Goal: Task Accomplishment & Management: Manage account settings

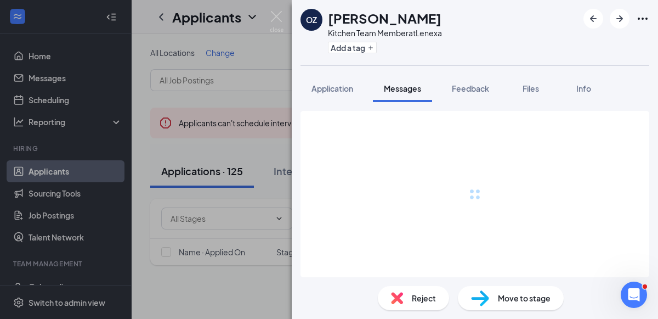
click at [277, 21] on img at bounding box center [277, 21] width 14 height 21
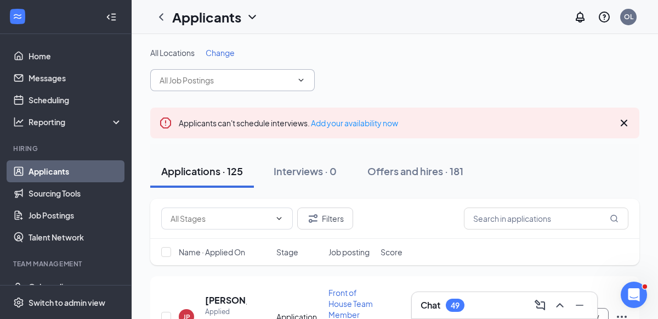
click at [178, 83] on input "text" at bounding box center [226, 80] width 133 height 12
type input "c"
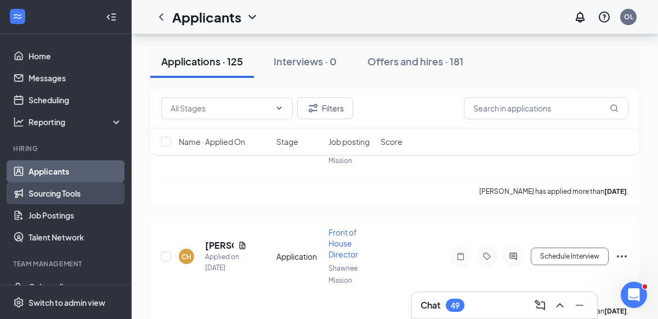
scroll to position [2903, 0]
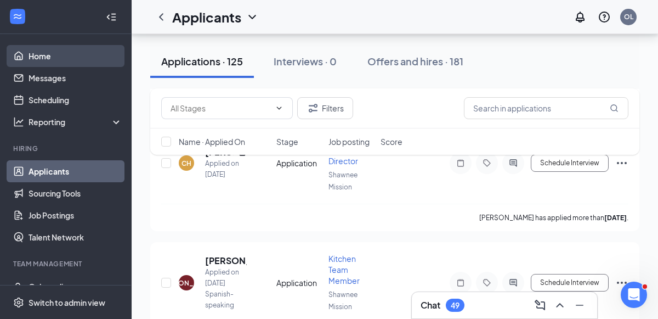
click at [69, 52] on link "Home" at bounding box center [76, 56] width 94 height 22
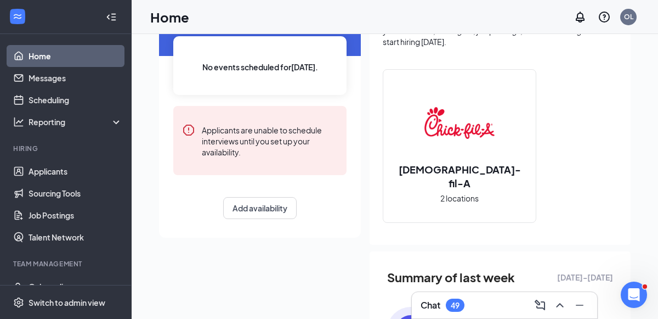
scroll to position [97, 0]
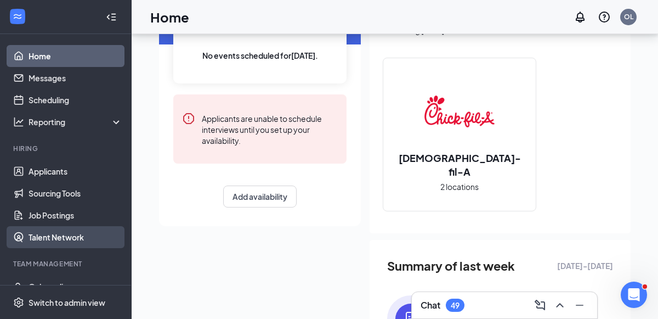
click at [58, 231] on link "Talent Network" at bounding box center [76, 237] width 94 height 22
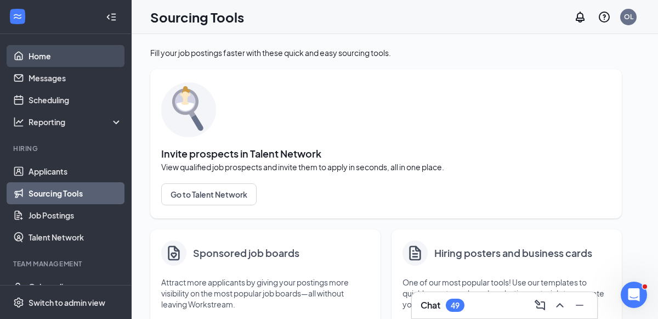
click at [87, 53] on link "Home" at bounding box center [76, 56] width 94 height 22
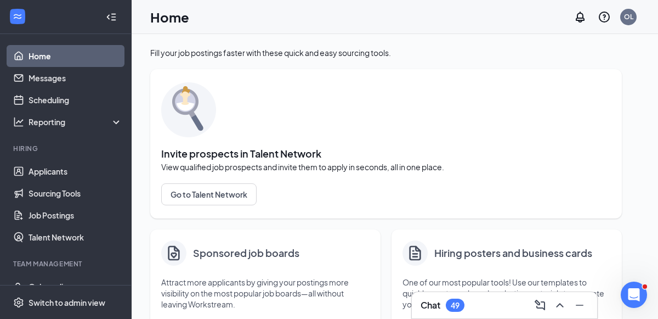
click at [87, 53] on link "Home" at bounding box center [76, 56] width 94 height 22
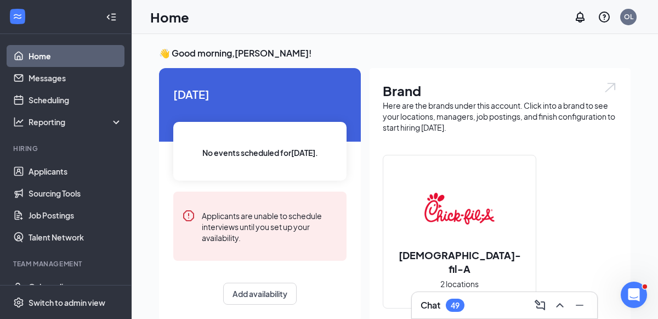
click at [18, 17] on icon "WorkstreamLogo" at bounding box center [17, 16] width 11 height 11
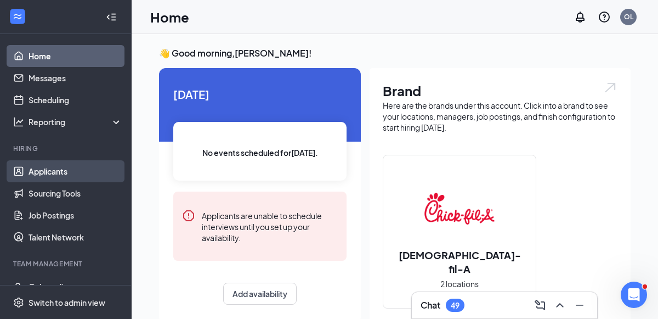
click at [91, 170] on link "Applicants" at bounding box center [76, 171] width 94 height 22
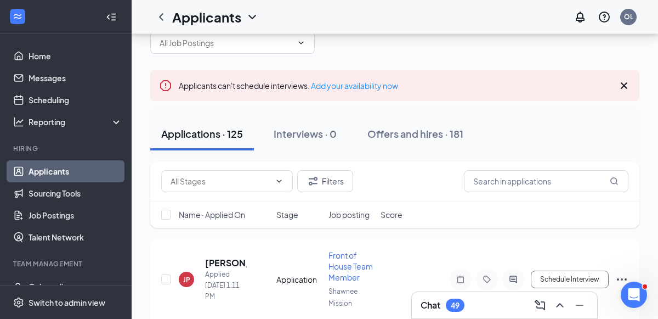
scroll to position [36, 0]
click at [489, 177] on input "text" at bounding box center [546, 182] width 165 height 22
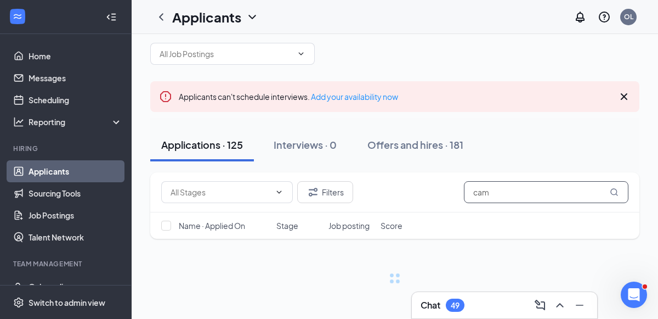
scroll to position [25, 0]
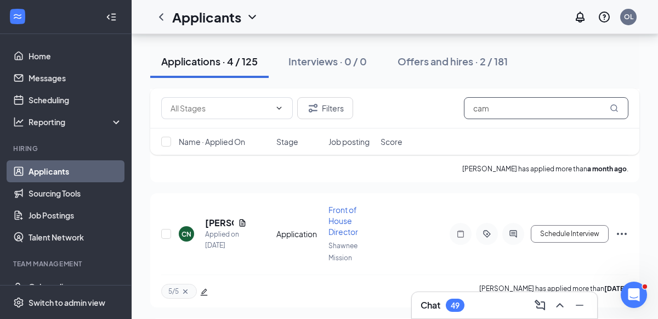
scroll to position [323, 0]
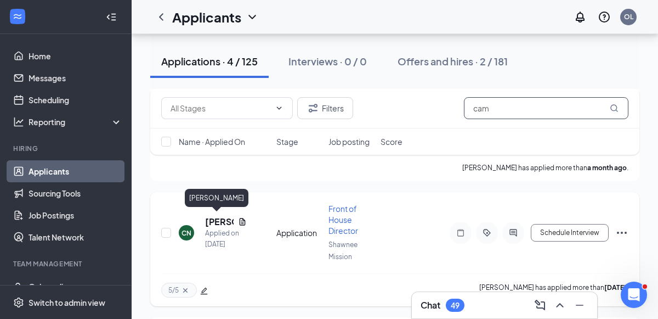
type input "cam"
click at [218, 221] on h5 "cameron netterville" at bounding box center [219, 222] width 29 height 12
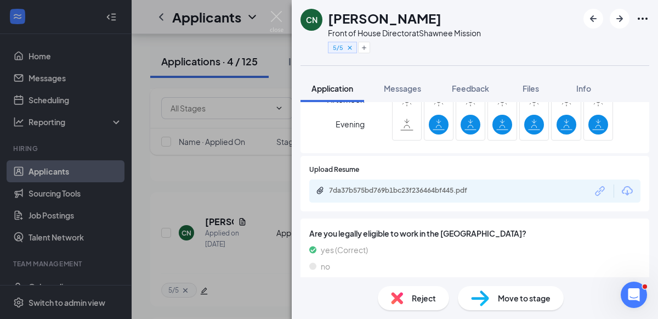
scroll to position [870, 0]
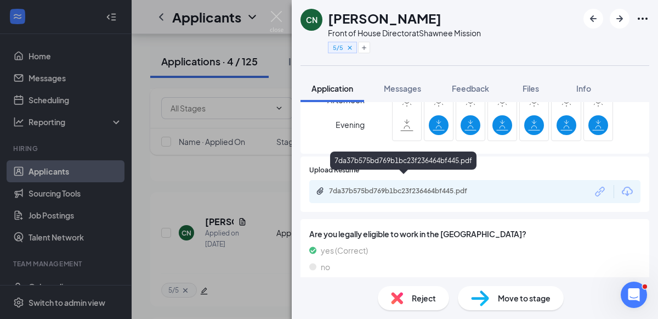
click at [420, 187] on div "7da37b575bd769b1bc23f236464bf445.pdf" at bounding box center [406, 191] width 154 height 9
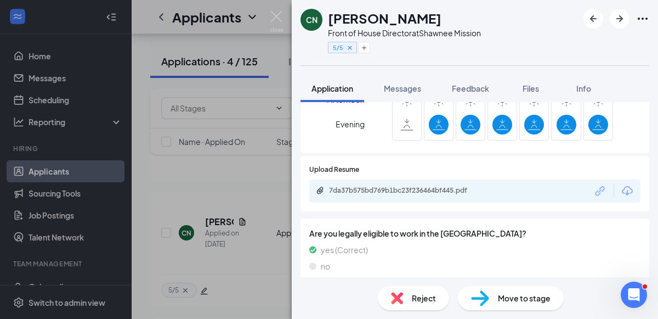
scroll to position [866, 0]
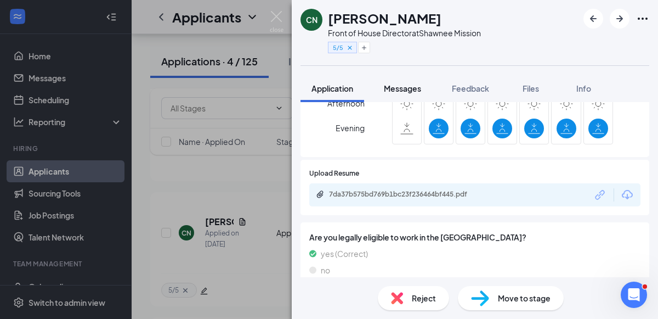
click at [399, 94] on button "Messages" at bounding box center [402, 88] width 59 height 27
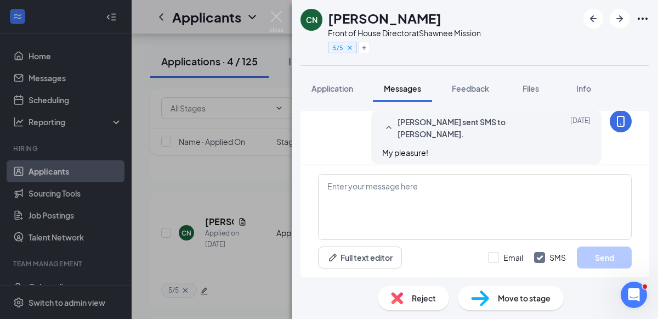
scroll to position [1086, 0]
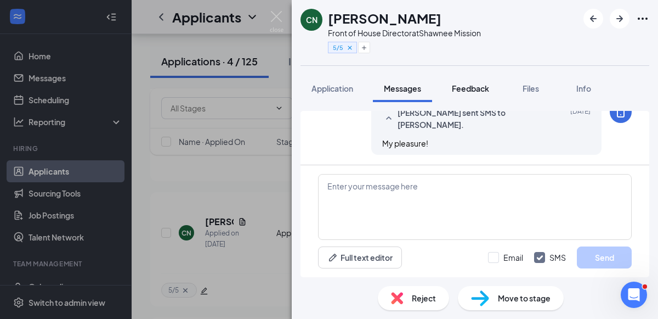
click at [470, 87] on span "Feedback" at bounding box center [470, 88] width 37 height 10
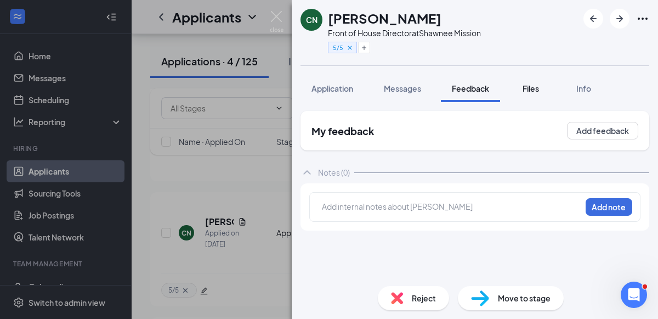
click at [527, 90] on span "Files" at bounding box center [531, 88] width 16 height 10
